Goal: Task Accomplishment & Management: Complete application form

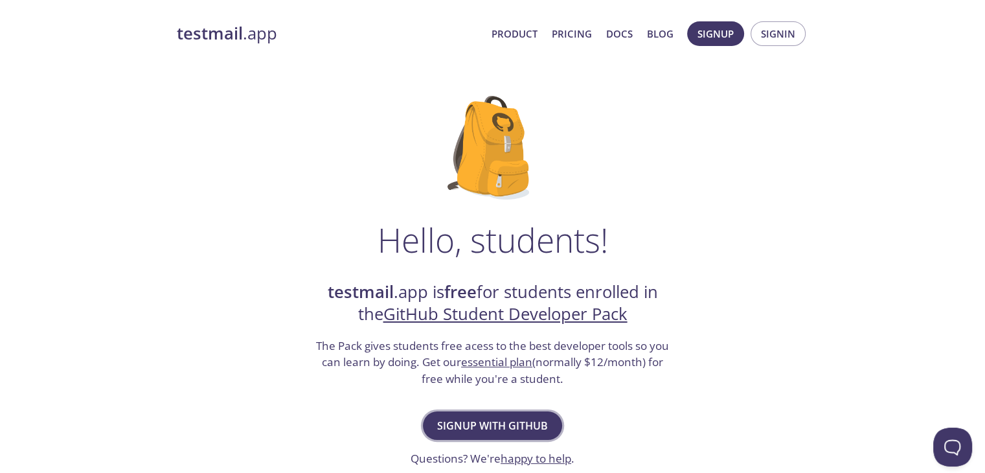
click at [506, 418] on span "Signup with GitHub" at bounding box center [492, 425] width 111 height 18
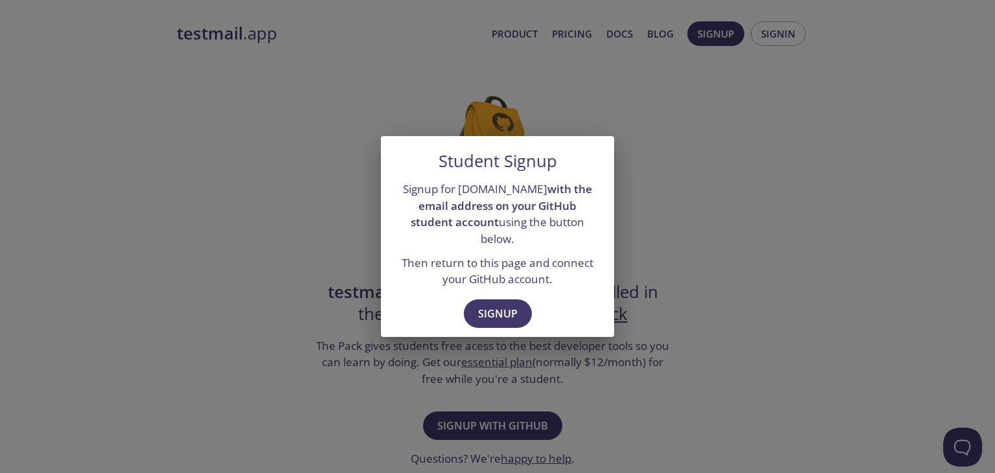
drag, startPoint x: 495, startPoint y: 314, endPoint x: 449, endPoint y: 303, distance: 47.3
click at [449, 303] on div "Signup" at bounding box center [497, 315] width 233 height 45
click at [477, 306] on button "Signup" at bounding box center [498, 313] width 68 height 28
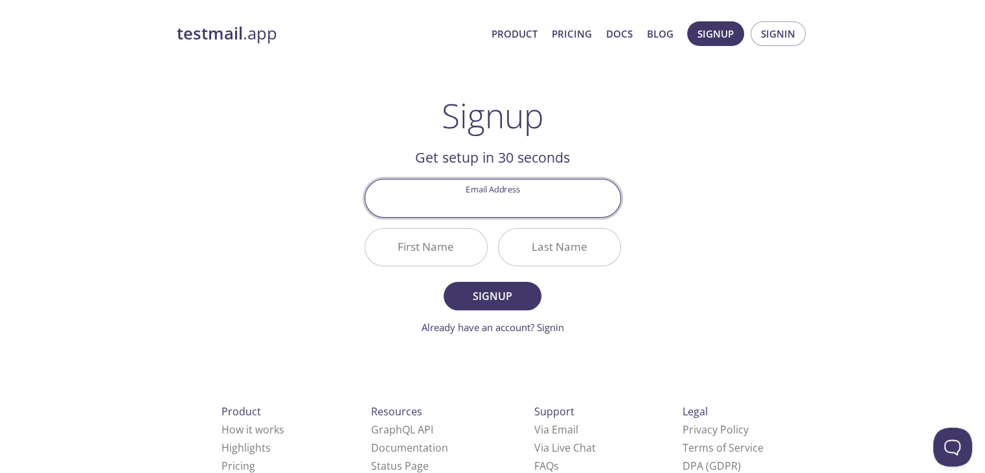
click at [479, 205] on input "Email Address" at bounding box center [492, 197] width 255 height 37
type input "loercozad38@gmail.com"
click at [433, 251] on input "First Name" at bounding box center [426, 247] width 122 height 37
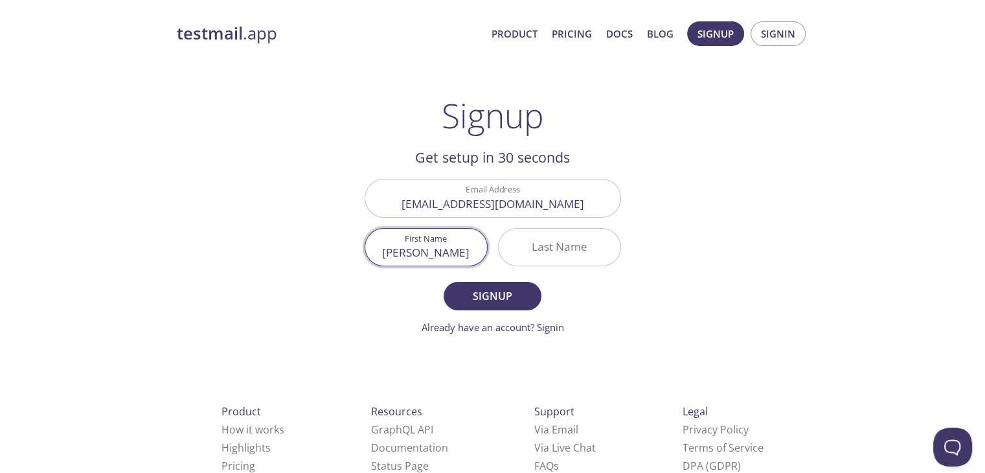
type input "Lorenzo"
type input "Cozzaglio"
click at [488, 311] on form "Email Address loercozad38@gmail.com First Name Lorenzo Last Name Cozzaglio Sign…" at bounding box center [493, 256] width 256 height 155
click at [489, 299] on span "Signup" at bounding box center [492, 296] width 69 height 18
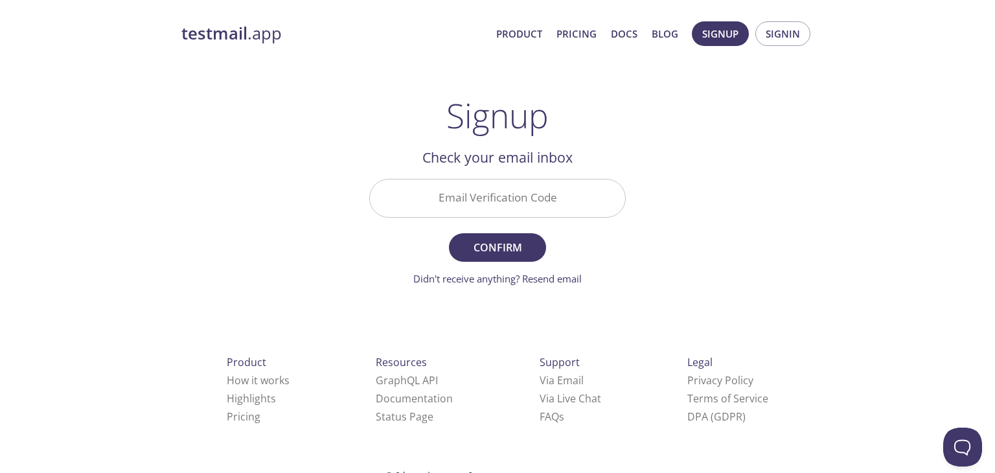
click at [464, 216] on input "Email Verification Code" at bounding box center [497, 197] width 255 height 37
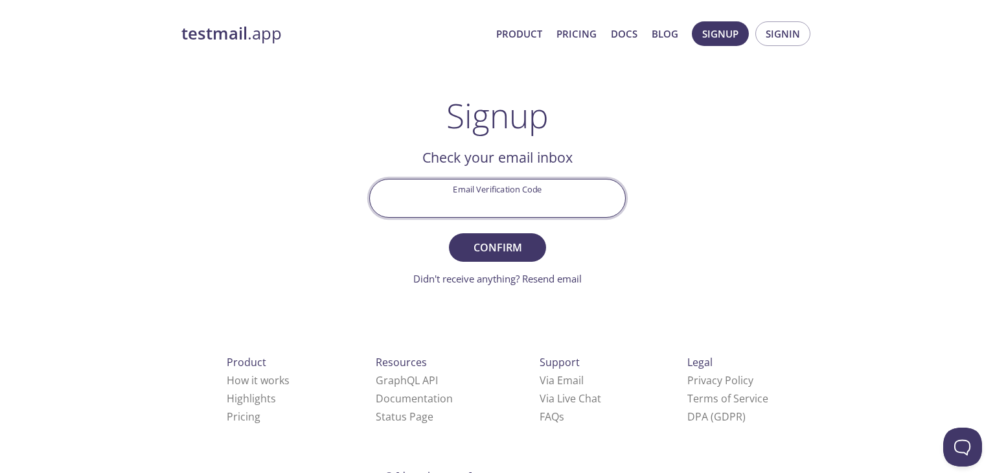
paste input "LJB75YB"
type input "LJB75YB"
click at [475, 254] on span "Confirm" at bounding box center [497, 247] width 69 height 18
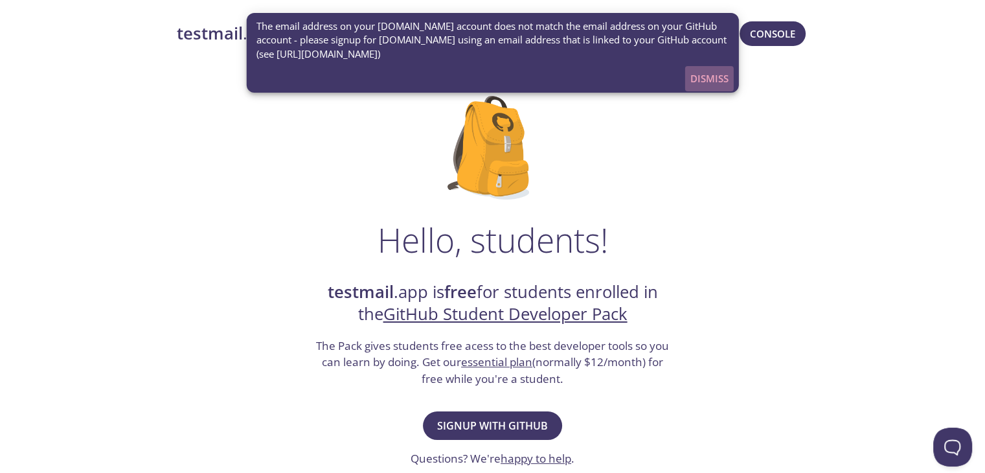
click at [703, 75] on span "Dismiss" at bounding box center [709, 78] width 38 height 17
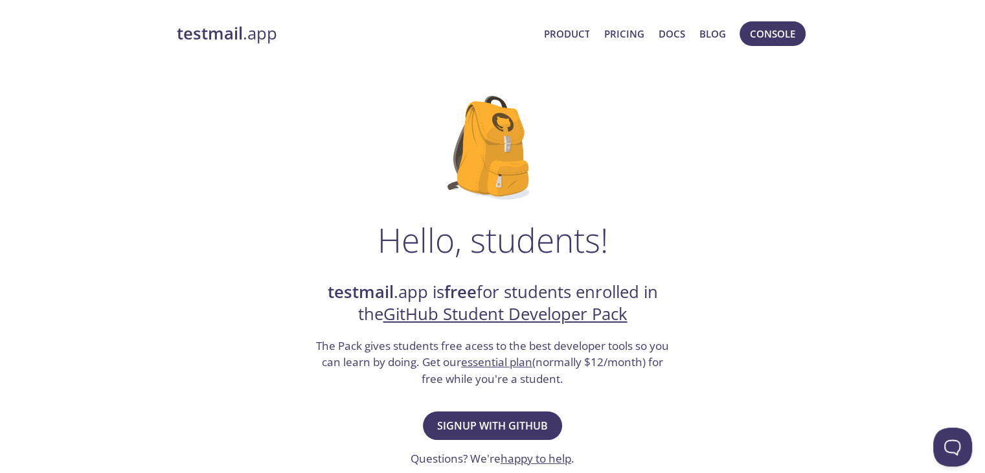
click at [469, 440] on div "Signup with GitHub Questions? We're happy to help ." at bounding box center [493, 437] width 164 height 59
click at [468, 432] on span "Signup with GitHub" at bounding box center [492, 425] width 111 height 18
